Goal: Use online tool/utility

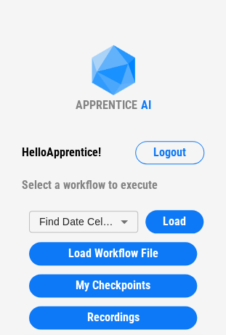
drag, startPoint x: 67, startPoint y: 48, endPoint x: 33, endPoint y: 20, distance: 43.4
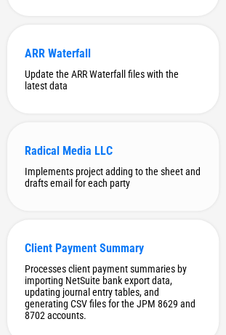
click at [112, 189] on div "Implements project adding to the sheet and drafts email for each party" at bounding box center [113, 177] width 177 height 23
